Goal: Task Accomplishment & Management: Complete application form

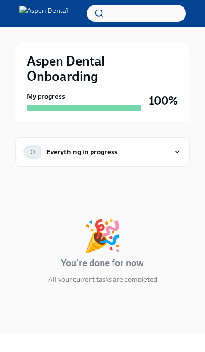
click at [176, 151] on icon at bounding box center [177, 152] width 9 height 10
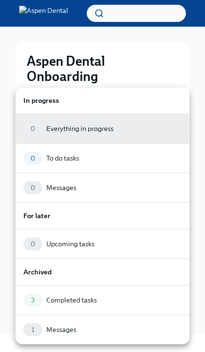
click at [123, 160] on div "0 To do tasks" at bounding box center [102, 157] width 158 height 13
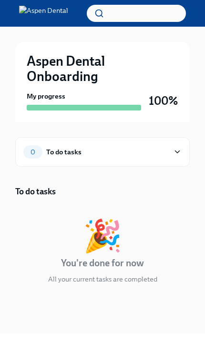
click at [180, 148] on icon at bounding box center [177, 152] width 9 height 10
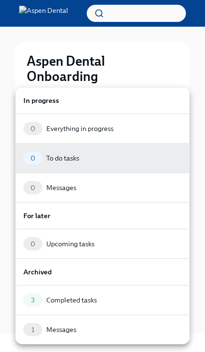
click at [103, 298] on div "3 Completed tasks" at bounding box center [102, 299] width 158 height 13
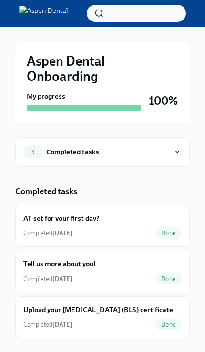
click at [168, 278] on span "Done" at bounding box center [168, 278] width 26 height 7
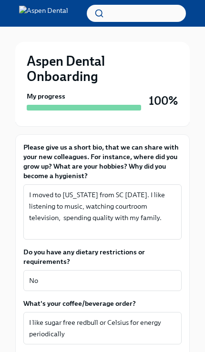
scroll to position [196, 0]
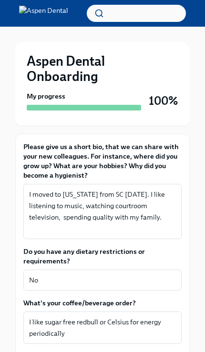
click at [86, 207] on textarea "I moved to [US_STATE] from SC [DATE]. I like listening to music, watching court…" at bounding box center [102, 211] width 147 height 46
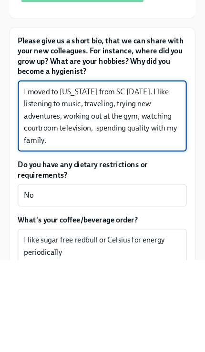
click at [23, 184] on div "I moved to [US_STATE] from SC [DATE]. I like listening to music, traveling, try…" at bounding box center [102, 217] width 158 height 67
click at [146, 188] on textarea "I moved to [US_STATE] from SC [DATE]. I like listening to music, traveling, try…" at bounding box center [102, 216] width 147 height 57
click at [135, 188] on textarea "I moved to [US_STATE] from SC [DATE]. I like listening to music, traveling, try…" at bounding box center [102, 216] width 147 height 57
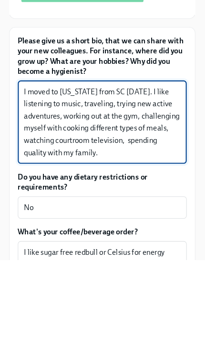
click at [75, 188] on textarea "I moved to [US_STATE] from SC [DATE]. I like listening to music, traveling, try…" at bounding box center [102, 222] width 147 height 69
click at [104, 188] on textarea "I moved to [US_STATE] from SC [DATE]. I like listening to music, traveling, try…" at bounding box center [102, 222] width 147 height 69
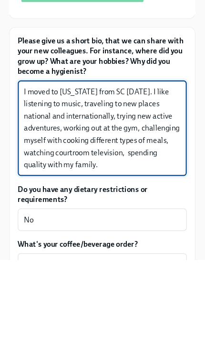
click at [114, 188] on textarea "I moved to [US_STATE] from SC [DATE]. I like listening to music, traveling to n…" at bounding box center [102, 228] width 147 height 80
click at [139, 188] on textarea "I moved to [US_STATE] from SC [DATE]. I like listening to music, traveling to n…" at bounding box center [102, 228] width 147 height 80
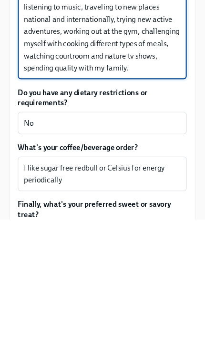
scroll to position [248, 0]
type textarea "I moved to [US_STATE] from SC [DATE]. I like listening to music, traveling to n…"
click at [89, 297] on textarea "I like sugar free redbull or Celsius for energy periodically" at bounding box center [102, 308] width 147 height 23
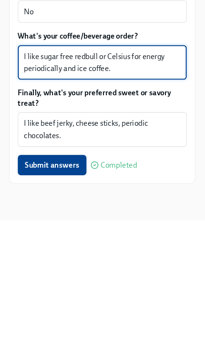
scroll to position [354, 0]
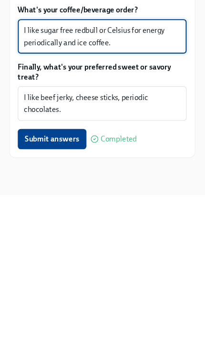
type textarea "I like sugar free redbull or Celsius for energy periodically and ice coffee."
click at [60, 295] on span "Submit answers" at bounding box center [55, 300] width 51 height 10
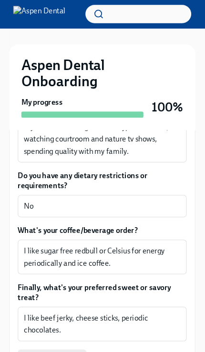
scroll to position [317, 0]
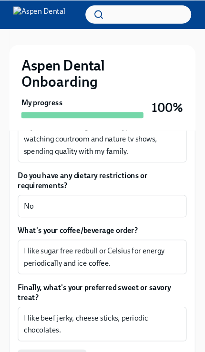
click at [118, 245] on textarea "I like sugar free redbull or Celsius for energy periodically and ice coffee." at bounding box center [102, 240] width 147 height 23
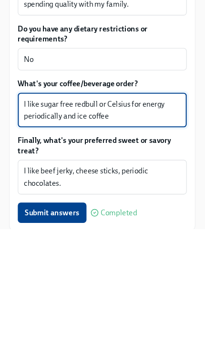
type textarea "I like sugar free redbull or Celsius for energy periodically and ice coffee."
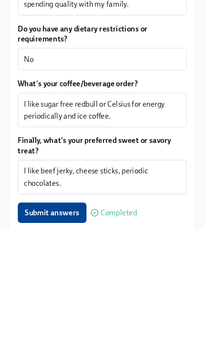
scroll to position [339, 0]
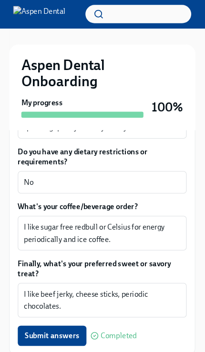
click at [47, 316] on span "Submit answers" at bounding box center [55, 315] width 51 height 10
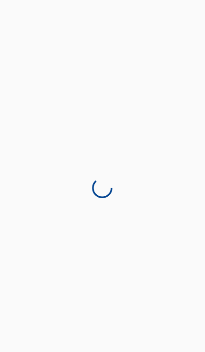
scroll to position [24, 0]
